Goal: Information Seeking & Learning: Learn about a topic

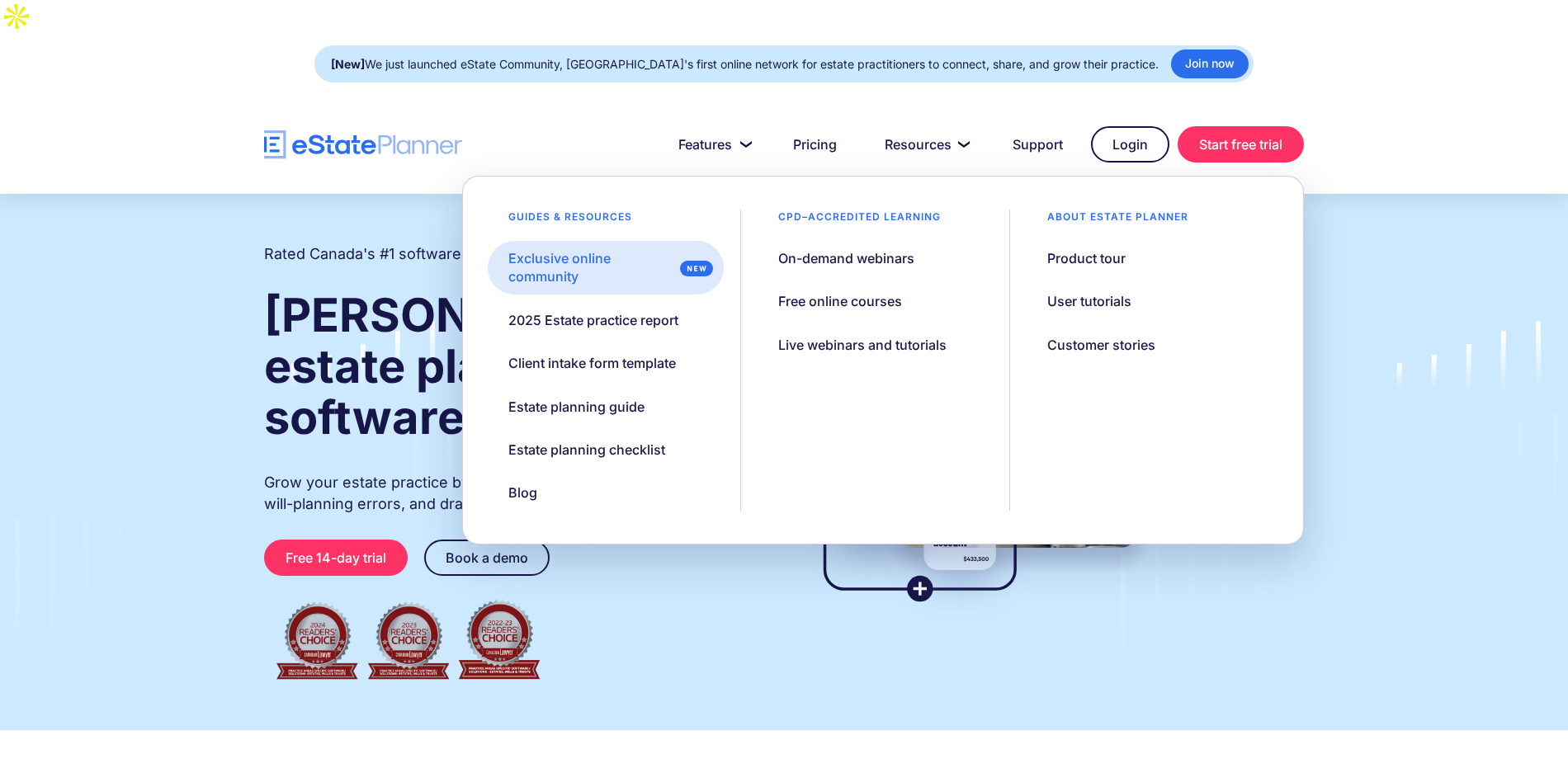
click at [561, 249] on div "Exclusive online community" at bounding box center [590, 267] width 165 height 37
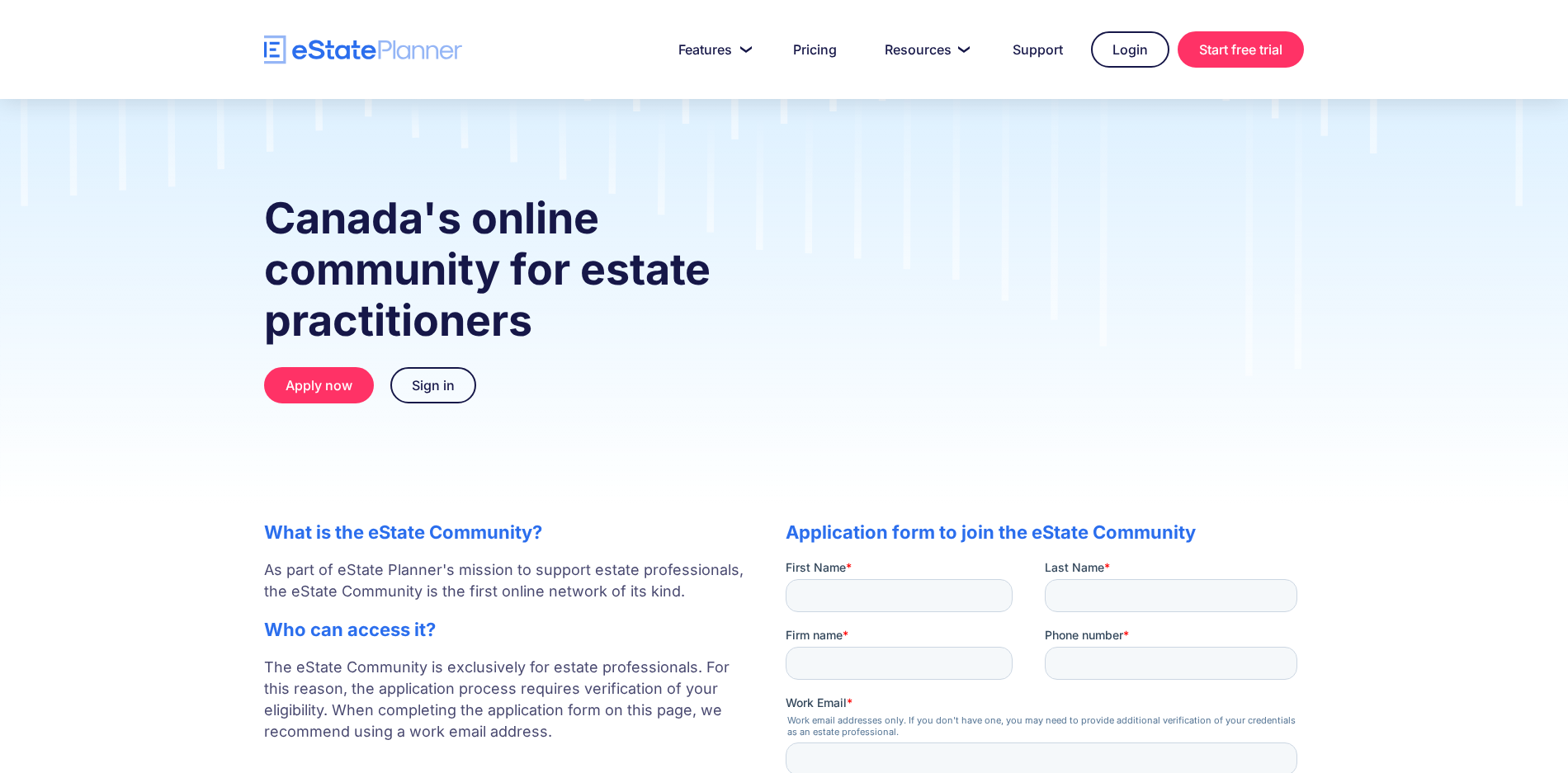
click at [599, 174] on div "Canada's online community for estate practitioners Apply now Sign in" at bounding box center [784, 302] width 1568 height 406
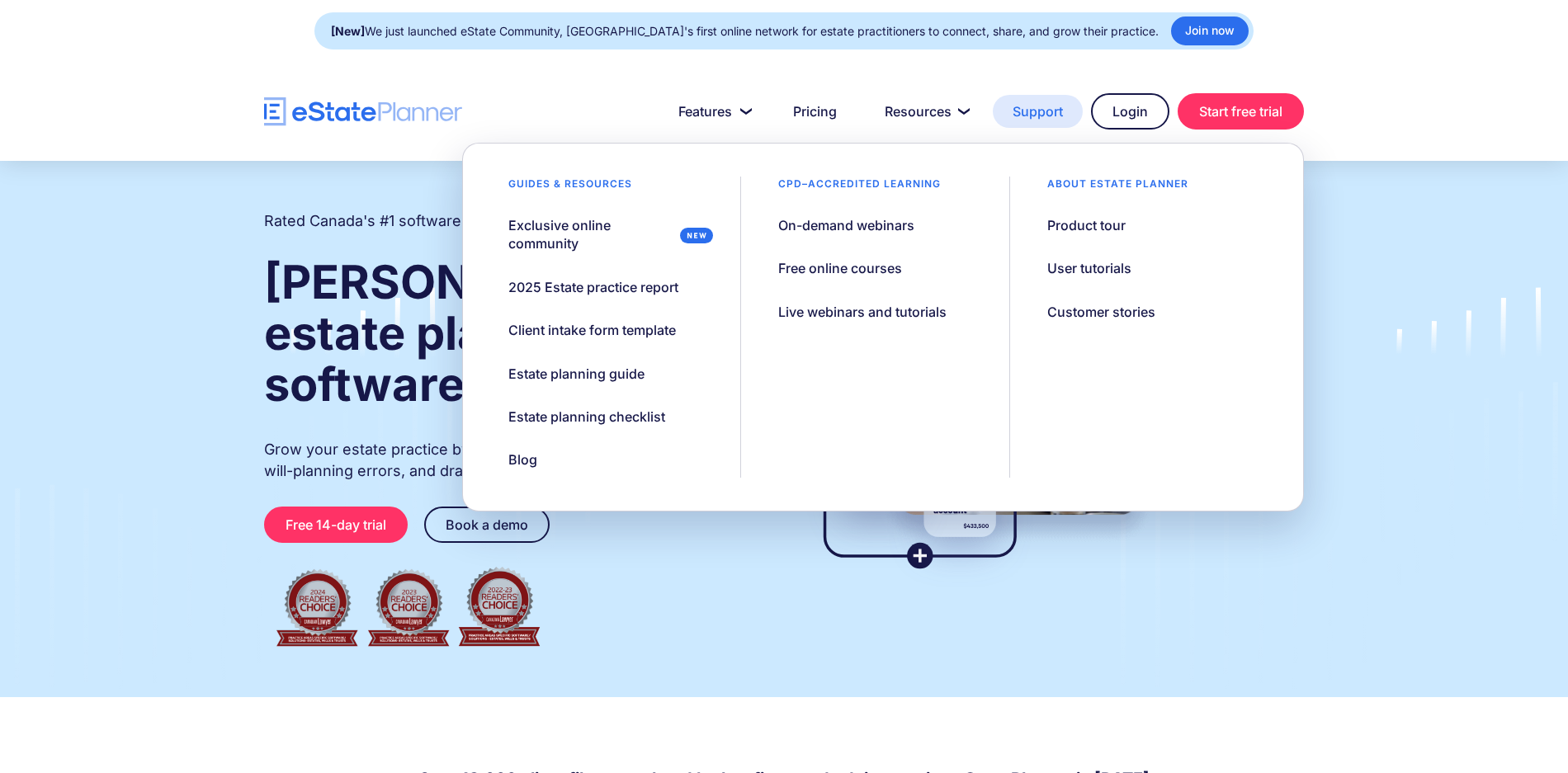
click at [1015, 118] on link "Support" at bounding box center [1037, 111] width 90 height 33
